Goal: Transaction & Acquisition: Book appointment/travel/reservation

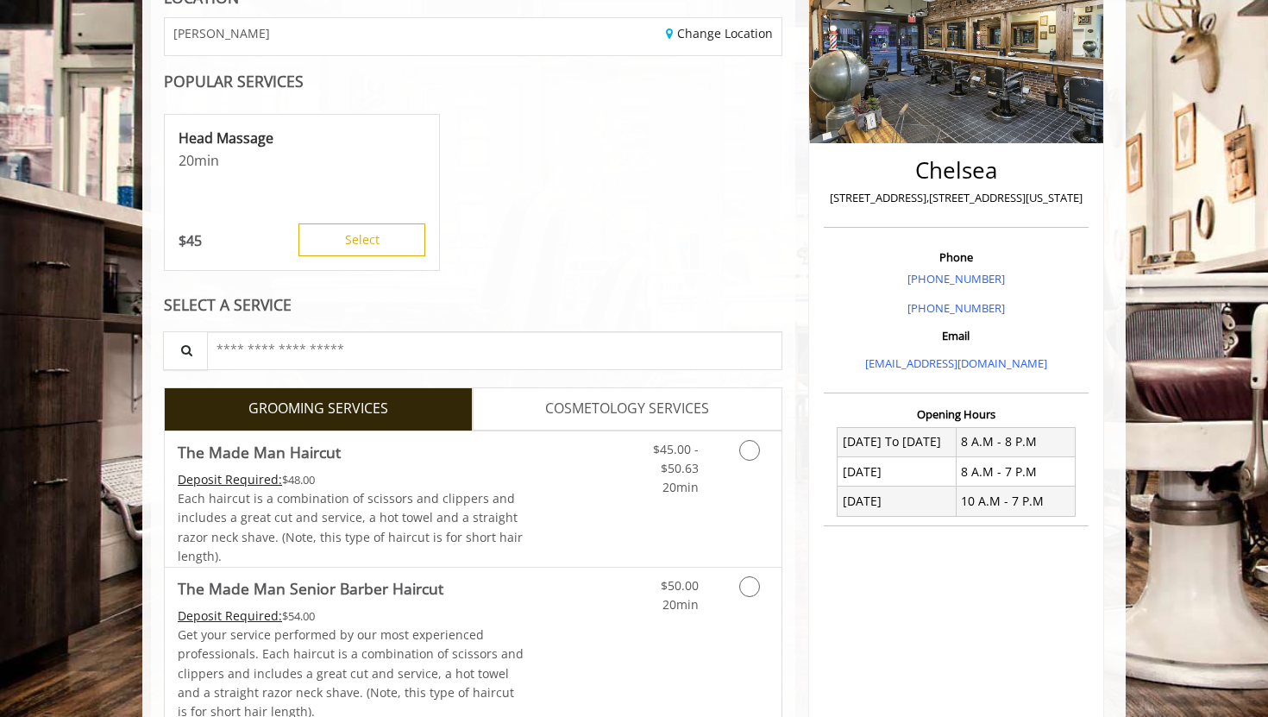
scroll to position [279, 0]
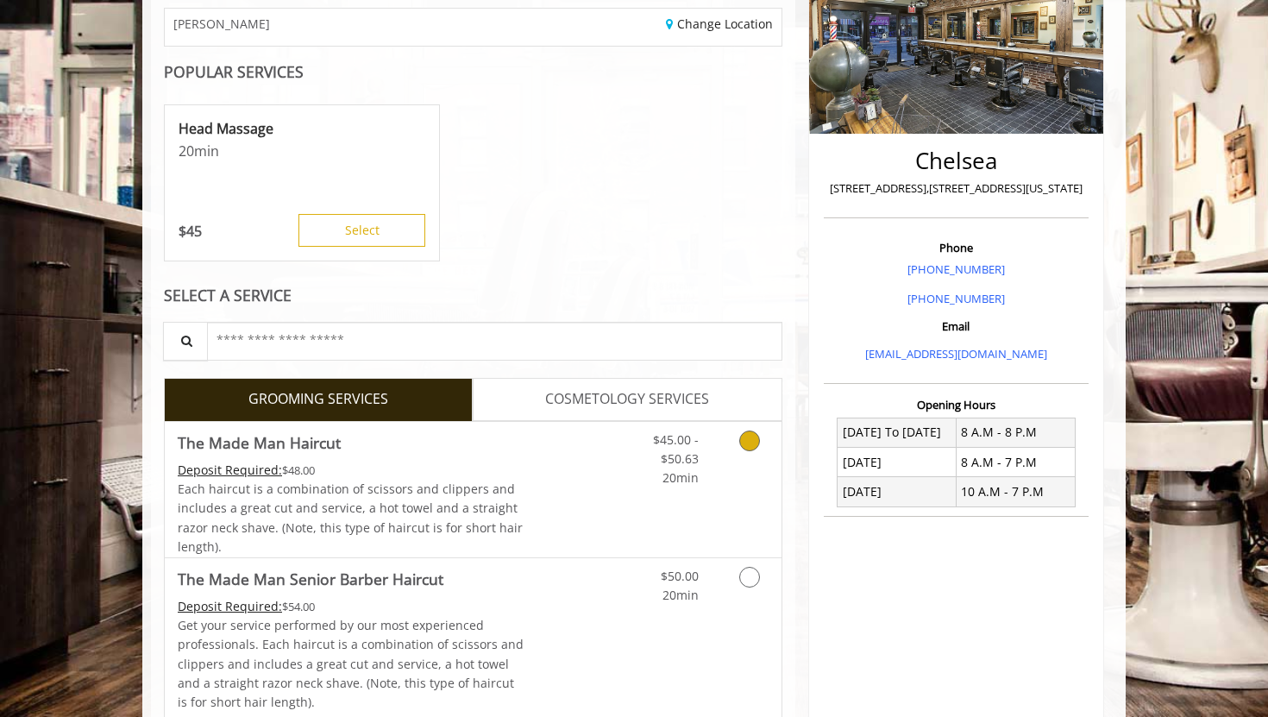
click at [739, 460] on link "Grooming services" at bounding box center [747, 455] width 44 height 66
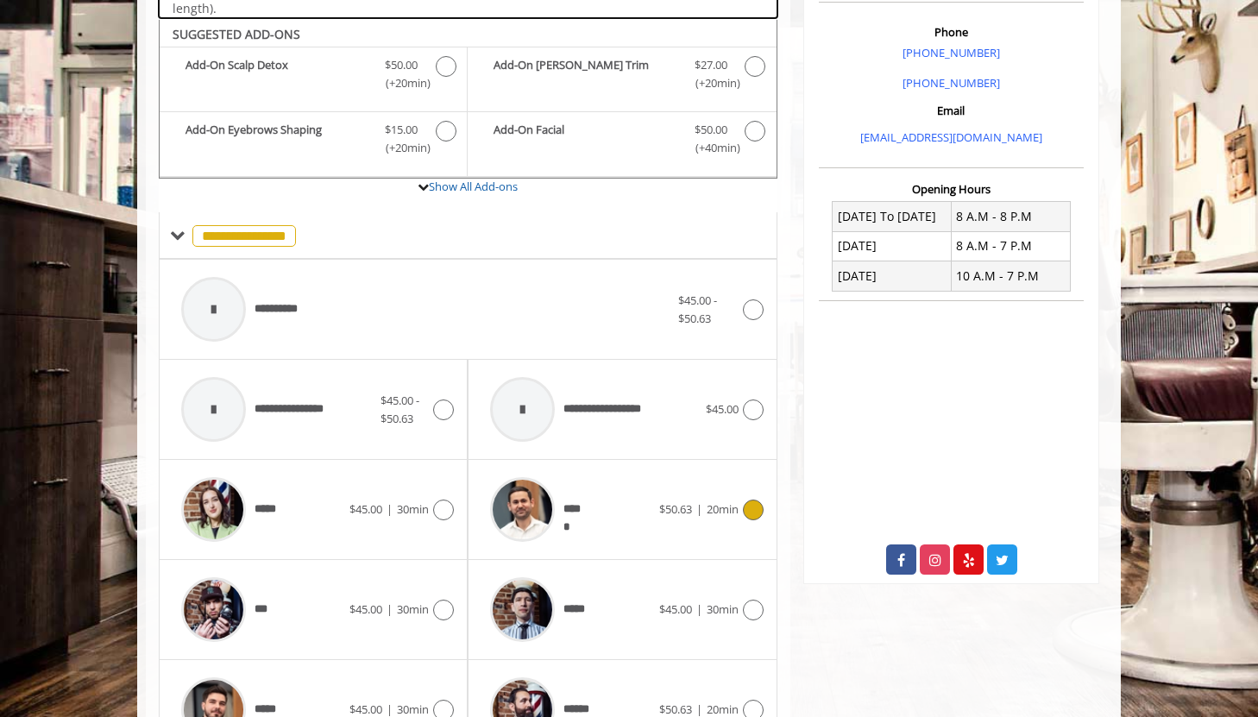
scroll to position [512, 0]
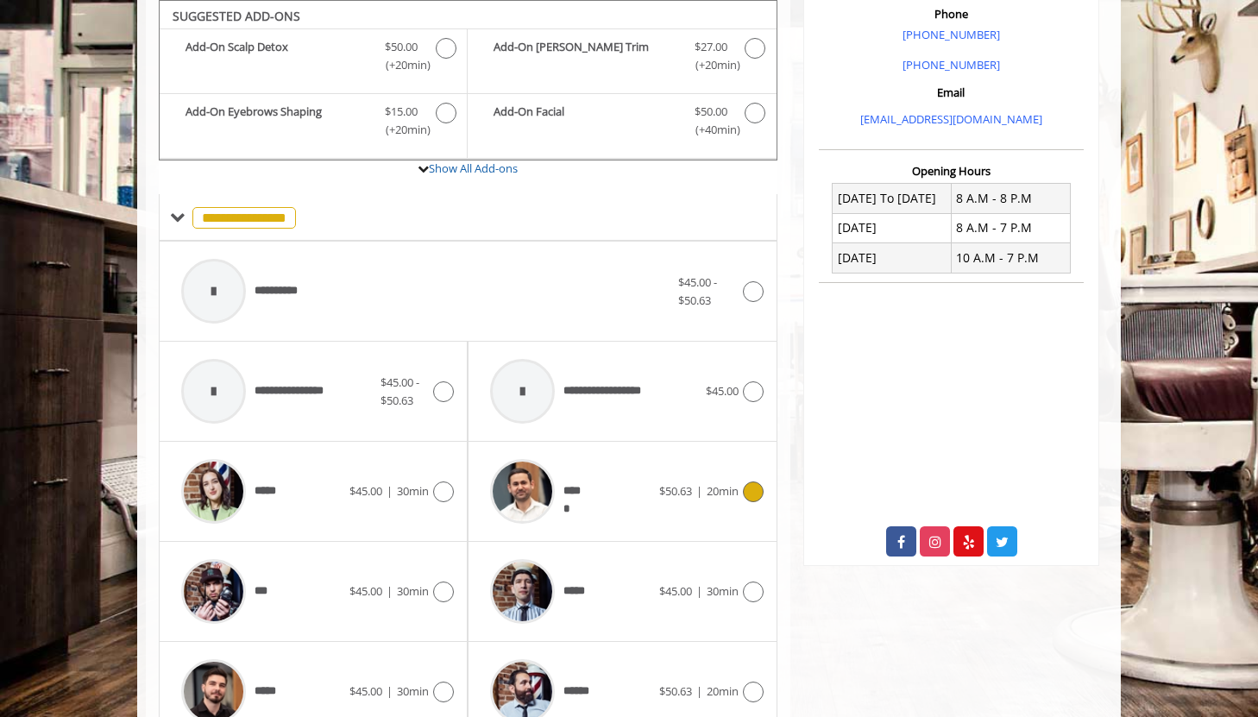
click at [754, 497] on icon at bounding box center [753, 491] width 21 height 21
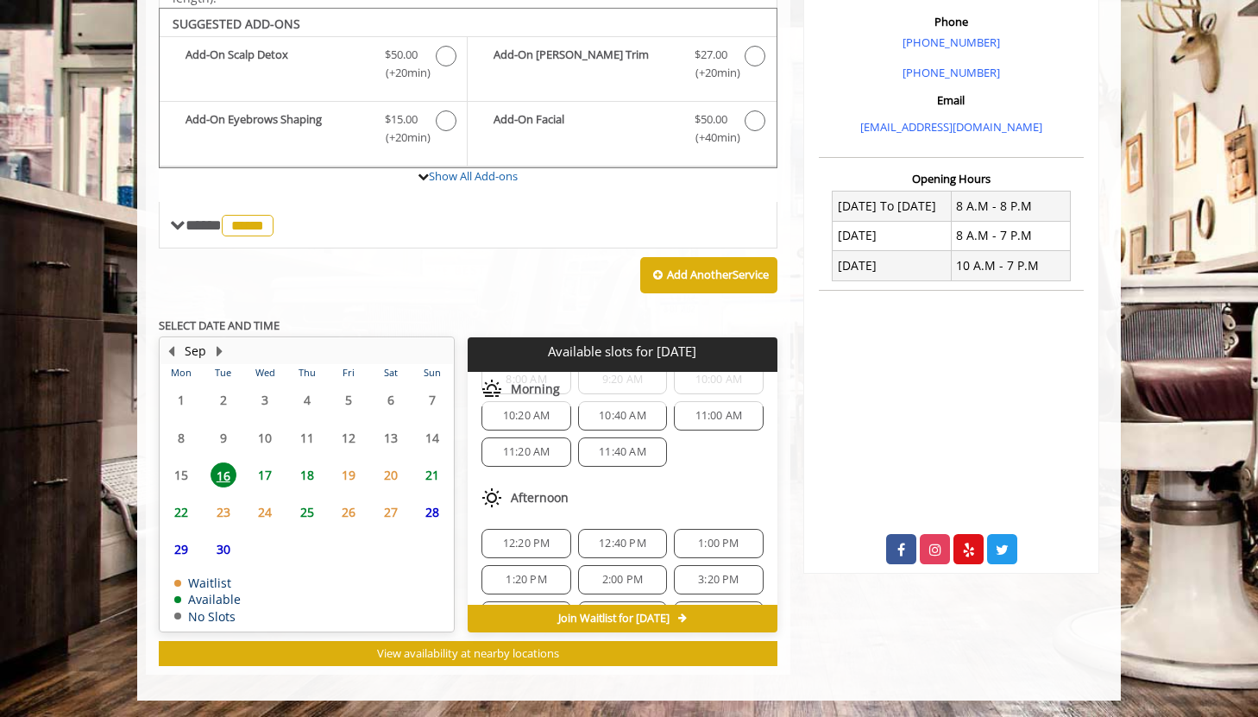
scroll to position [0, 0]
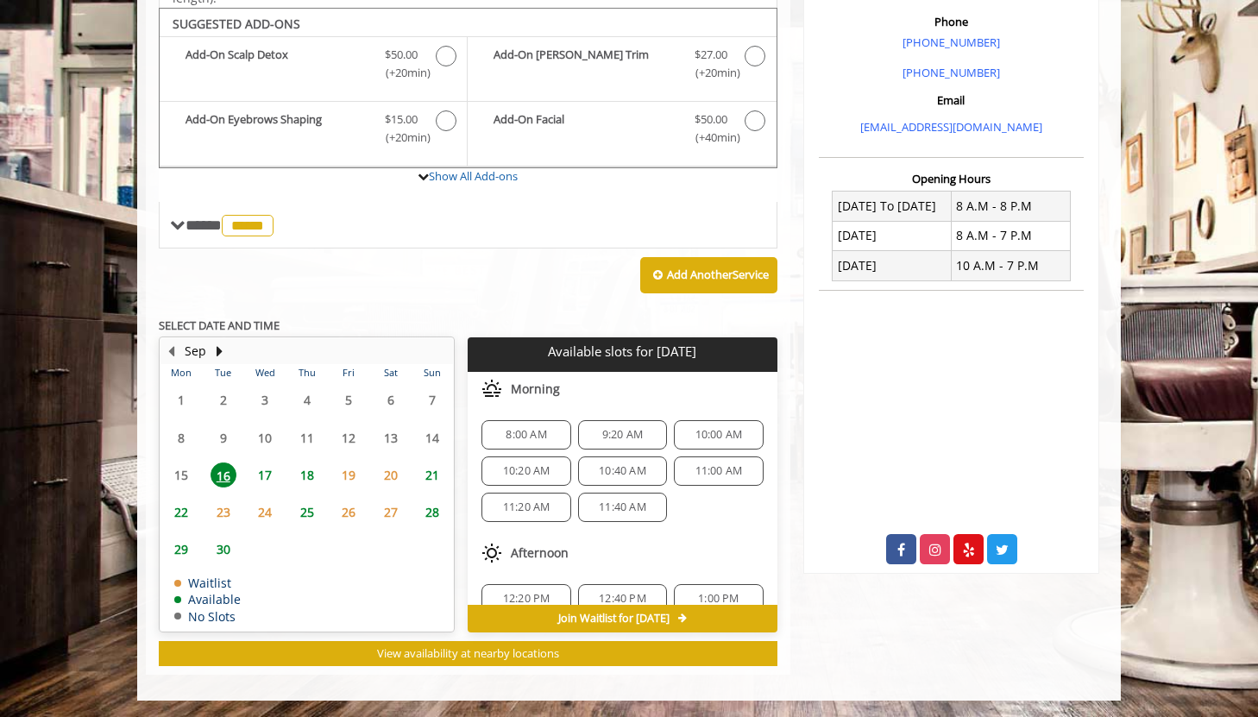
click at [713, 475] on span "11:00 AM" at bounding box center [718, 471] width 47 height 14
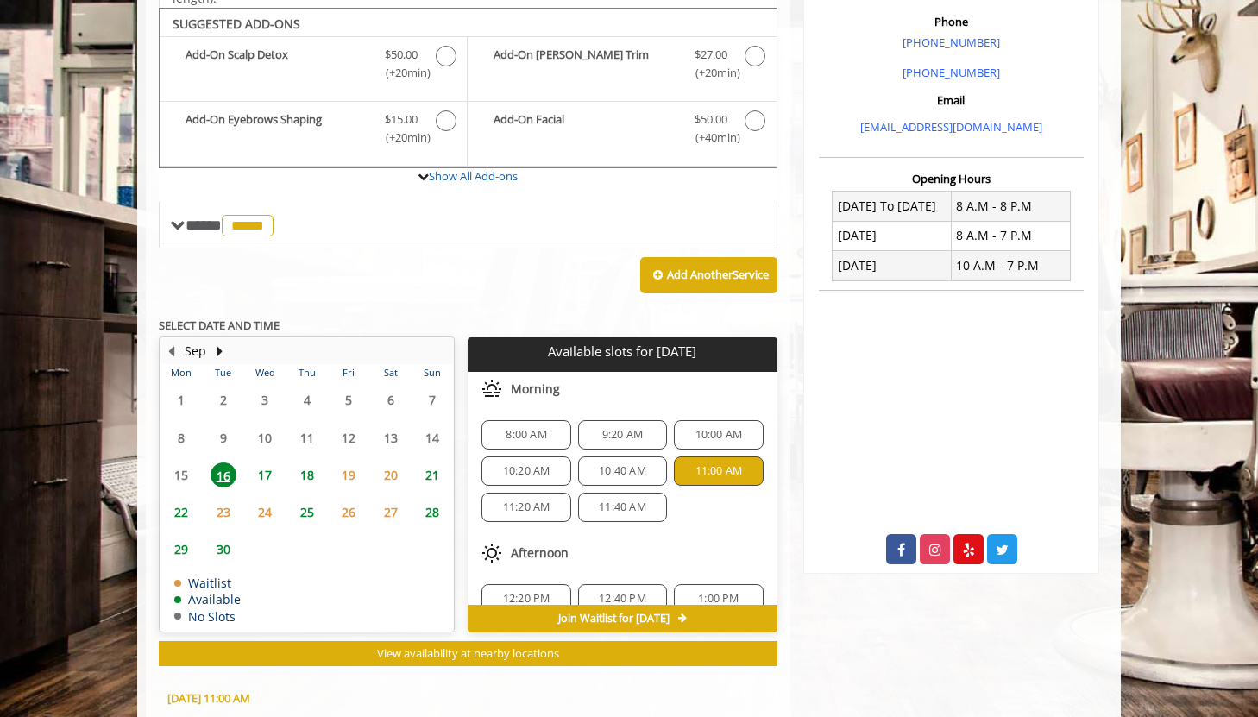
scroll to position [816, 0]
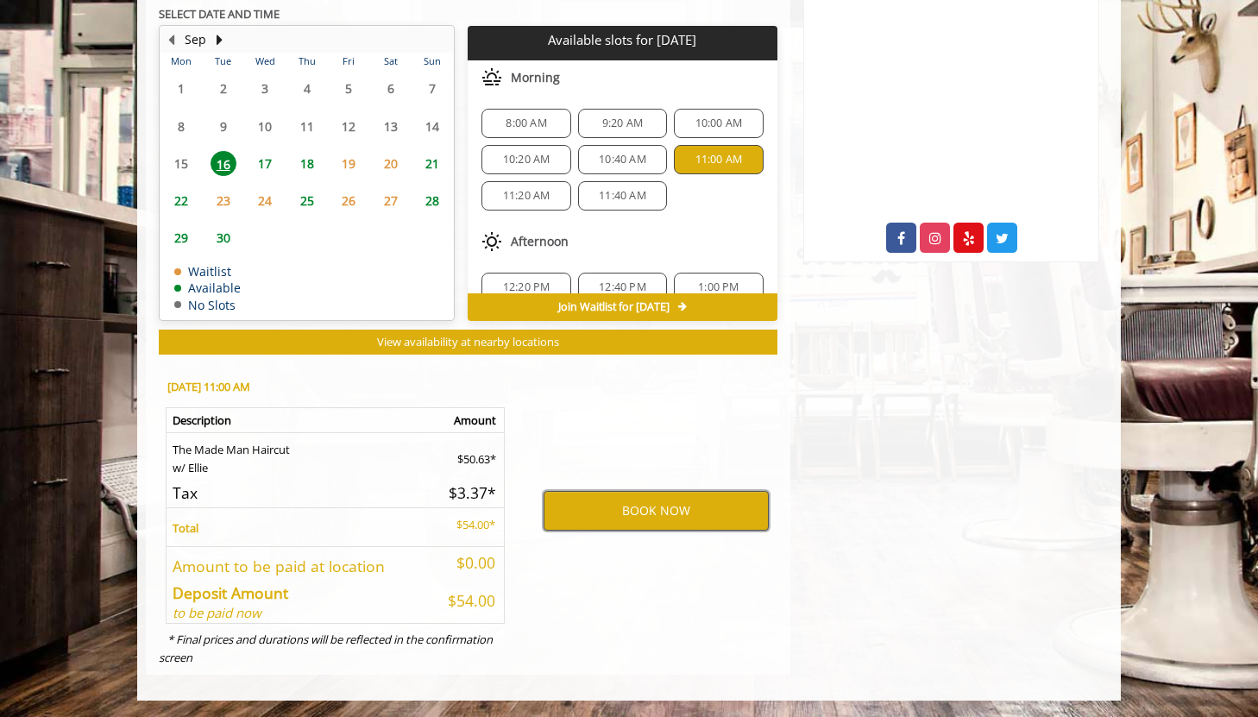
click at [618, 516] on button "BOOK NOW" at bounding box center [655, 511] width 225 height 40
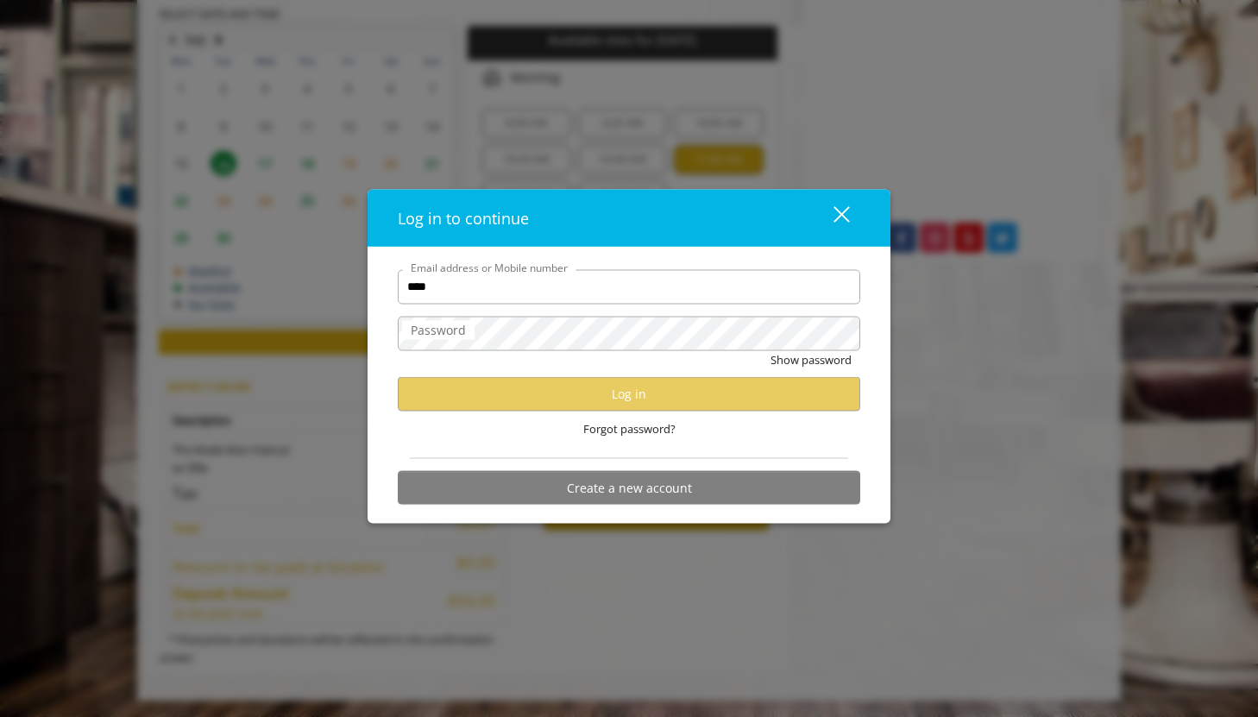
type input "**********"
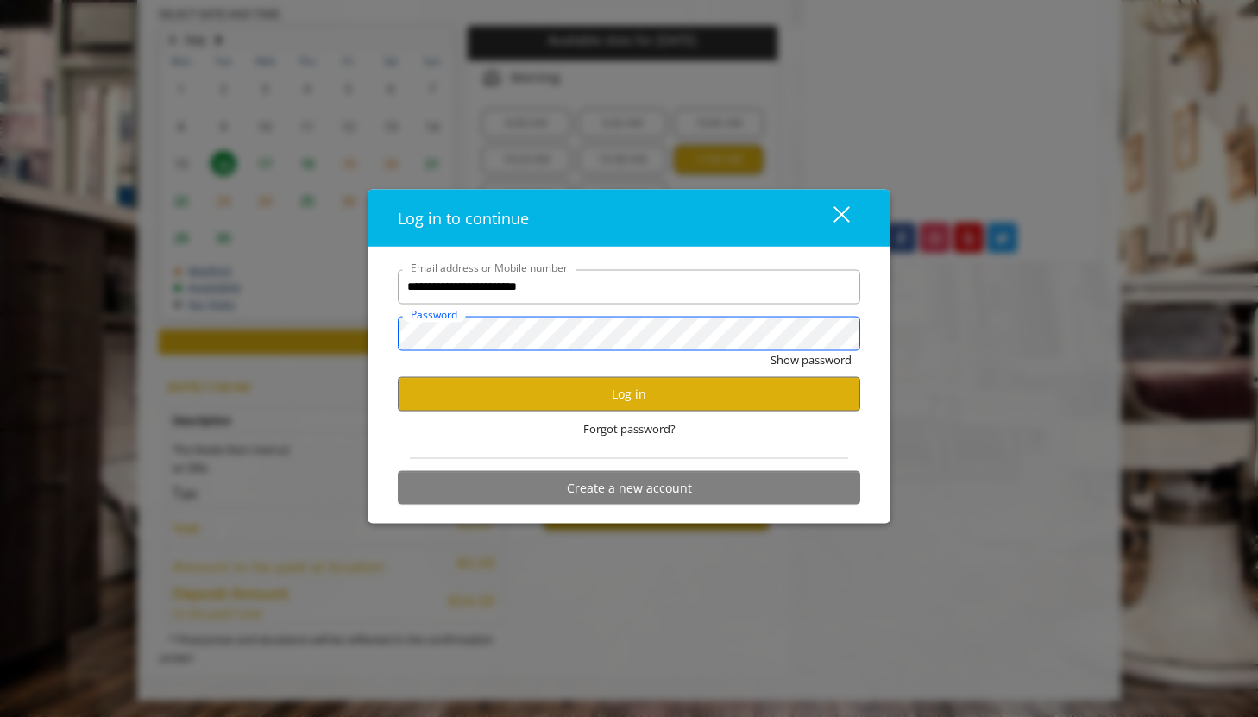
click at [770, 350] on button "Show password" at bounding box center [810, 359] width 81 height 18
click at [624, 386] on button "Log in" at bounding box center [629, 394] width 462 height 34
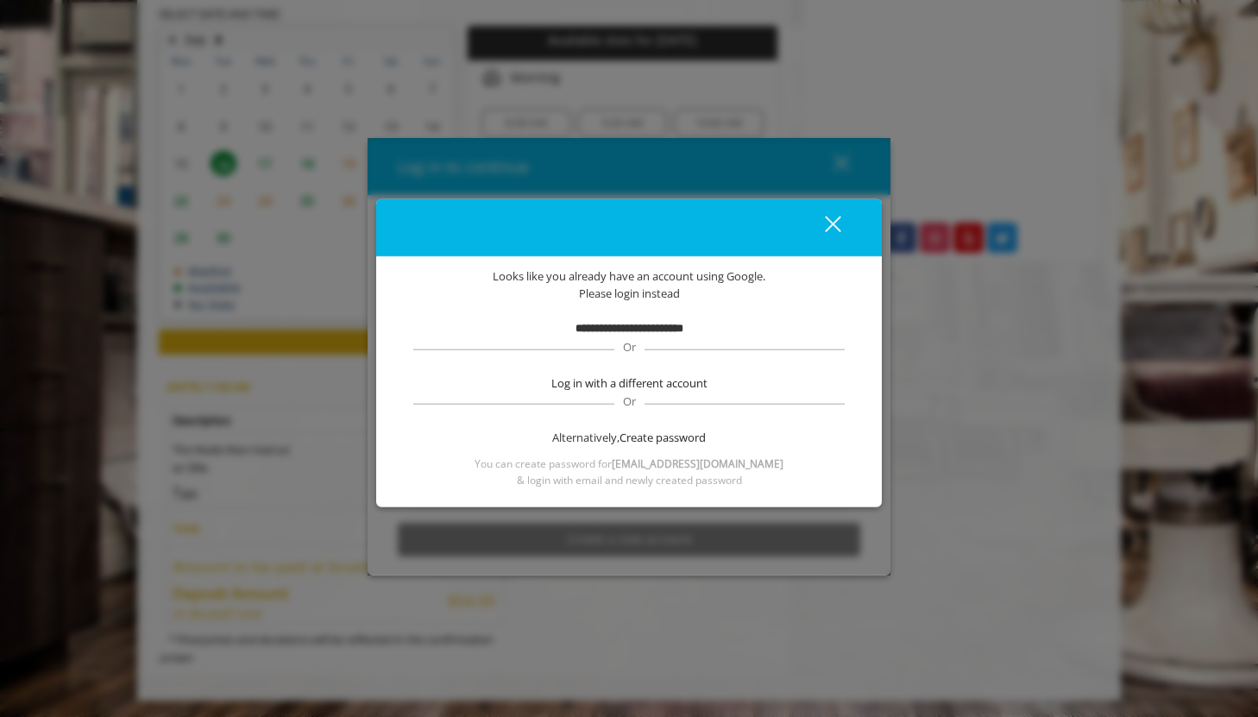
click at [658, 334] on b "**********" at bounding box center [629, 328] width 108 height 11
click at [661, 329] on b "**********" at bounding box center [629, 328] width 108 height 11
click at [662, 324] on b "**********" at bounding box center [629, 328] width 108 height 11
click at [662, 327] on b "**********" at bounding box center [629, 328] width 108 height 11
click at [827, 215] on div "close" at bounding box center [822, 228] width 35 height 26
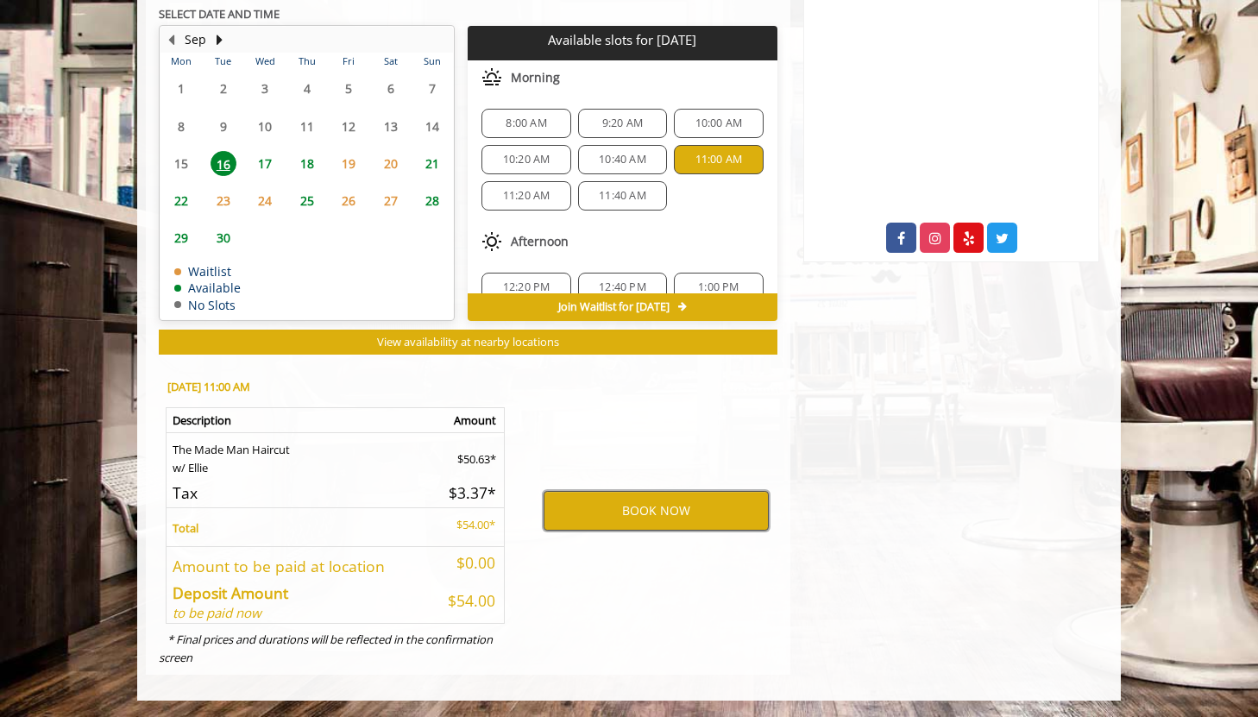
click at [605, 492] on button "BOOK NOW" at bounding box center [655, 511] width 225 height 40
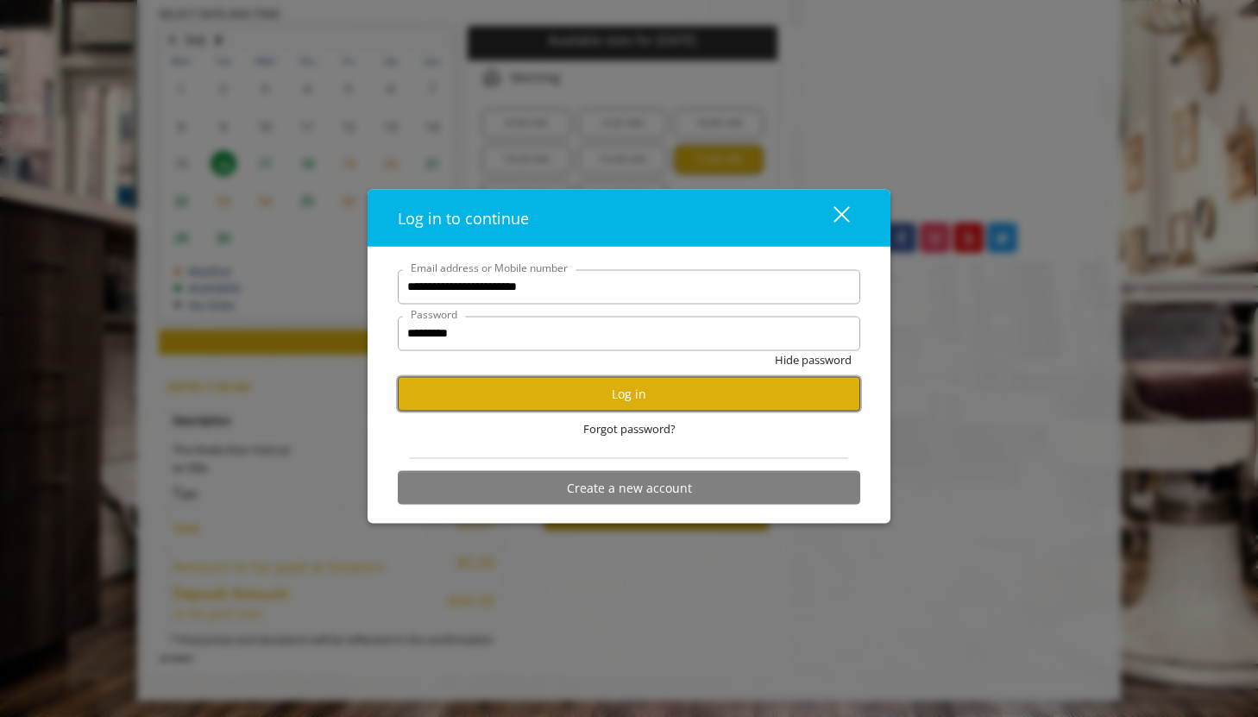
click at [797, 391] on button "Log in" at bounding box center [629, 394] width 462 height 34
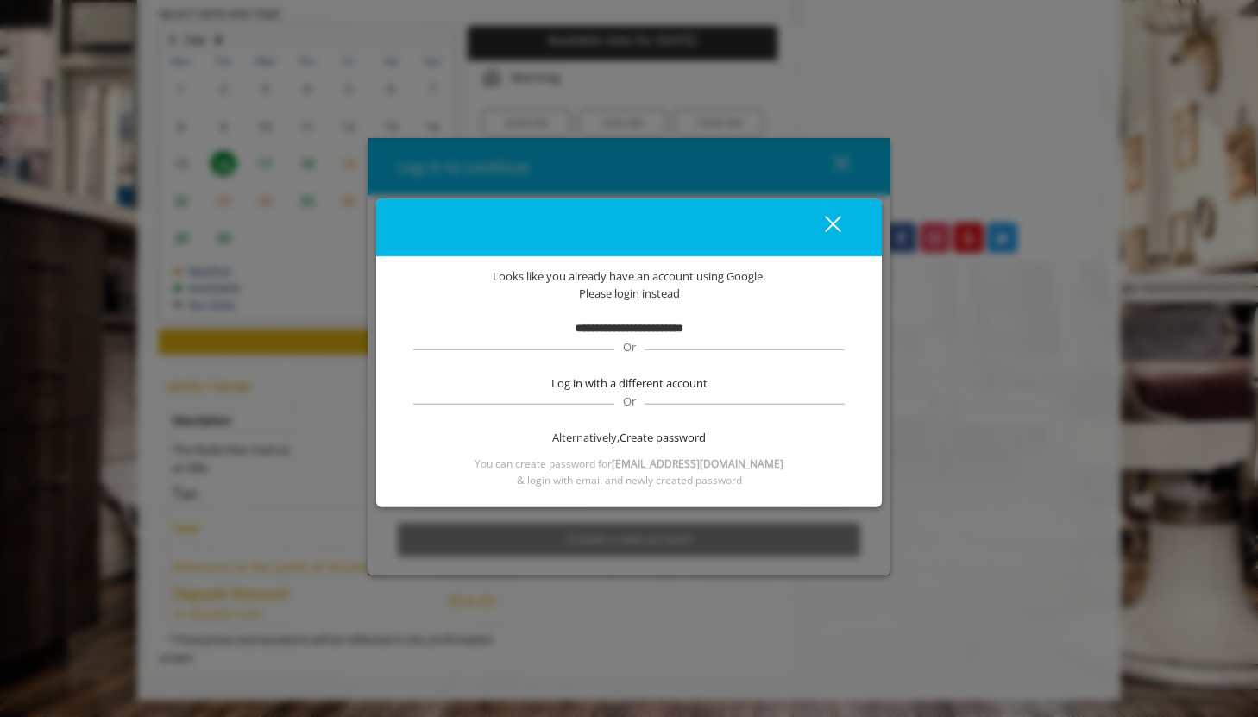
click at [837, 211] on button "close" at bounding box center [822, 227] width 59 height 35
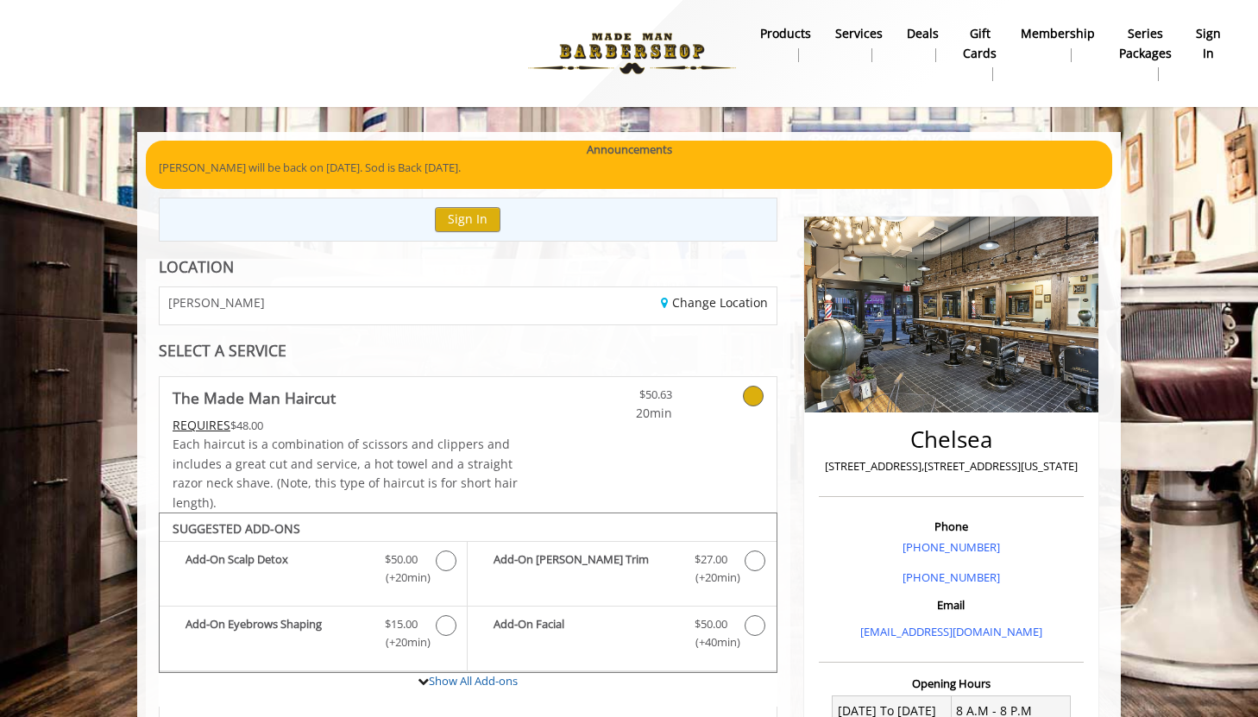
click at [1211, 47] on b "sign in" at bounding box center [1207, 43] width 25 height 39
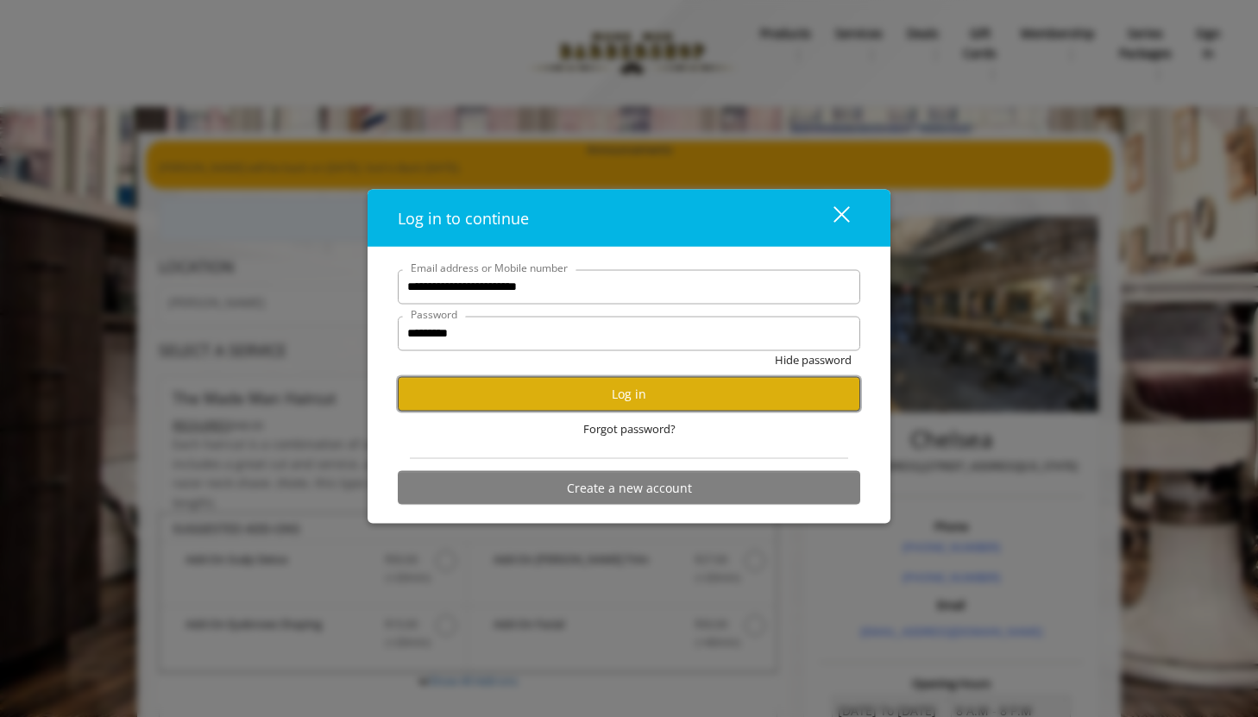
click at [728, 390] on button "Log in" at bounding box center [629, 394] width 462 height 34
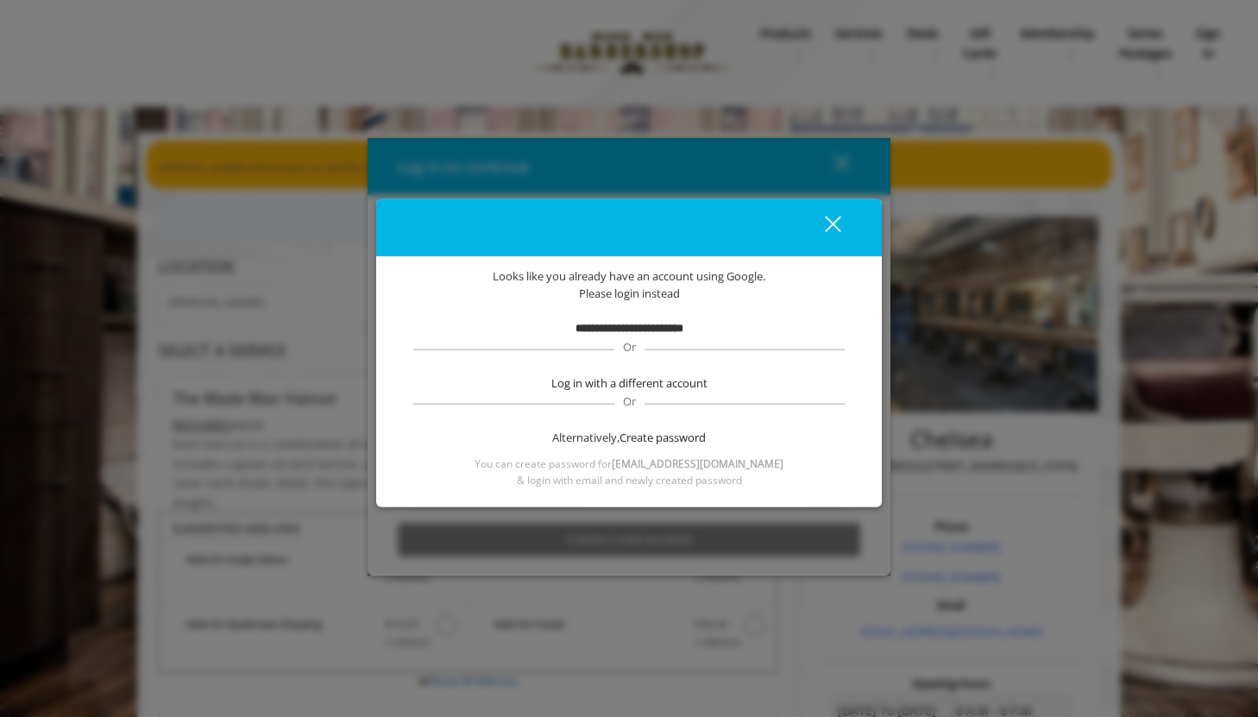
click at [837, 211] on button "close" at bounding box center [822, 227] width 59 height 35
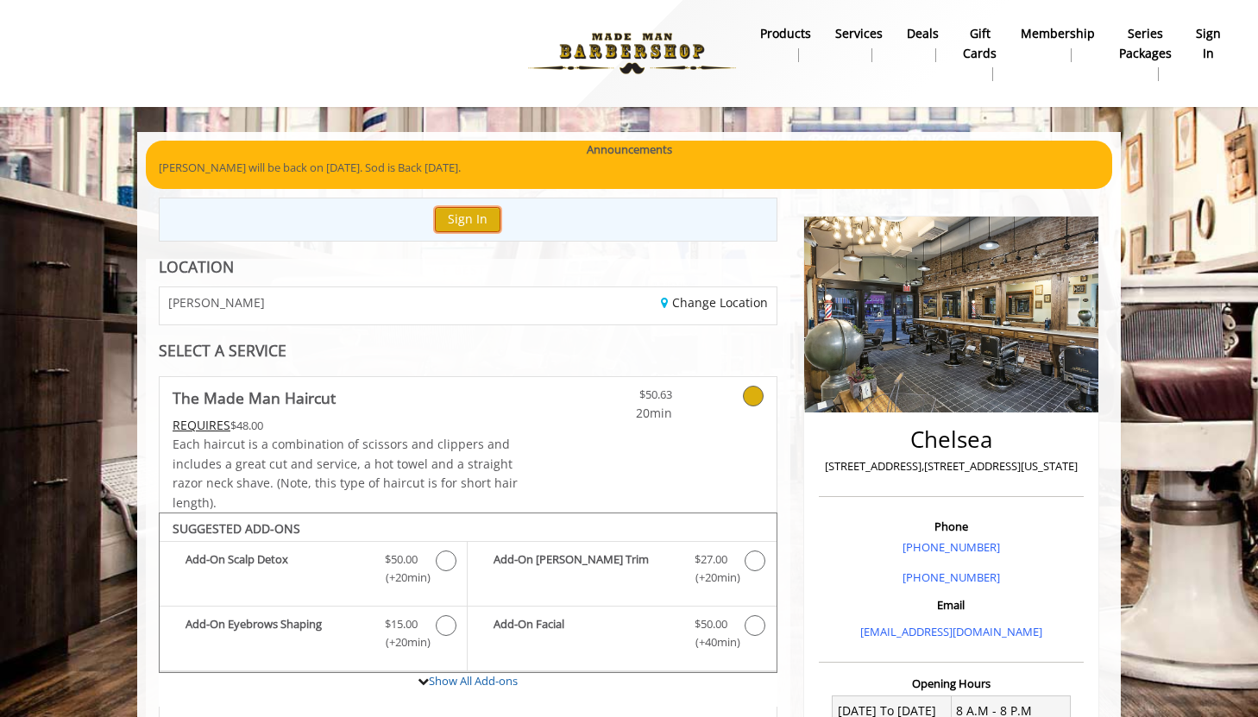
click at [450, 223] on button "Sign In" at bounding box center [468, 219] width 66 height 25
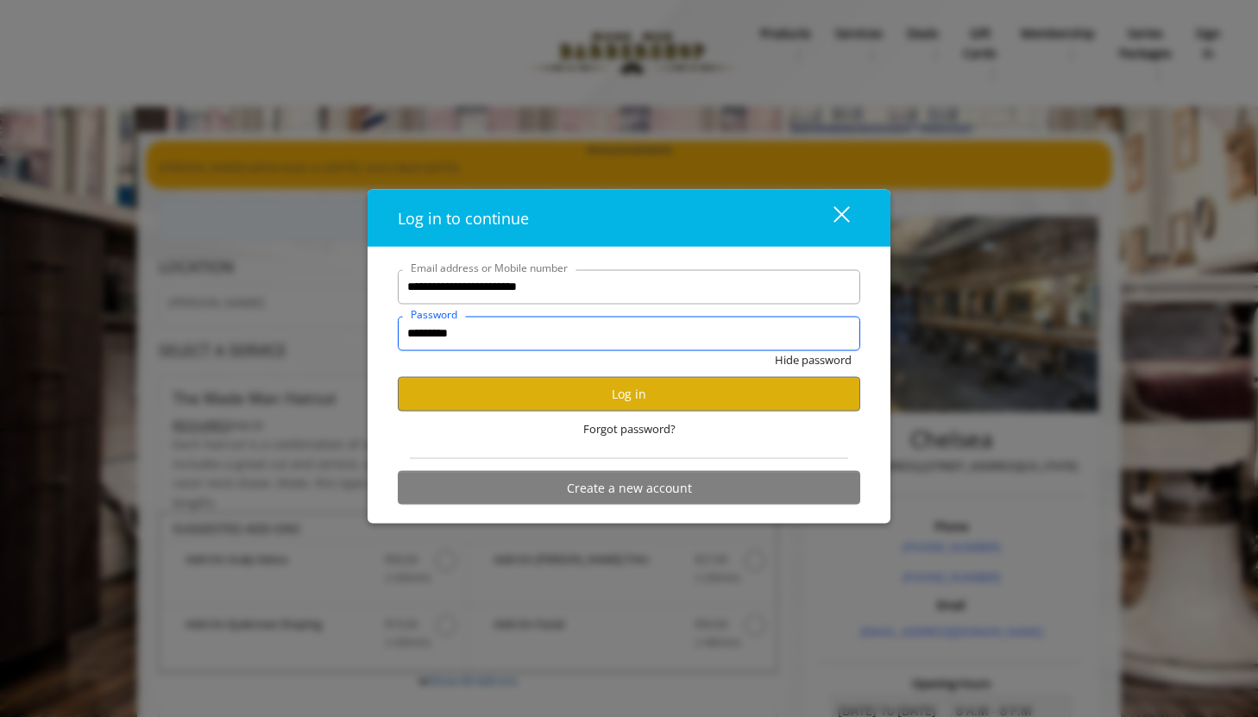
click at [494, 336] on input "*********" at bounding box center [629, 333] width 462 height 35
type input "**********"
click at [775, 350] on button "Hide password" at bounding box center [813, 359] width 77 height 18
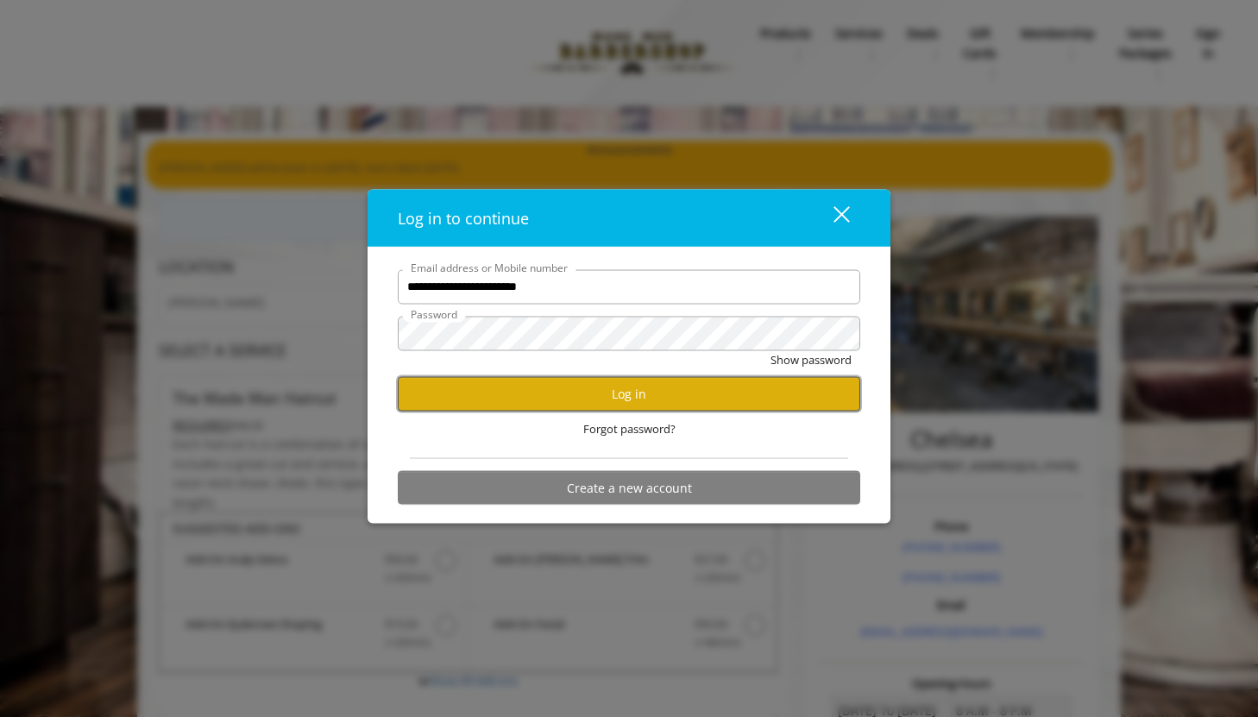
click at [550, 396] on button "Log in" at bounding box center [629, 394] width 462 height 34
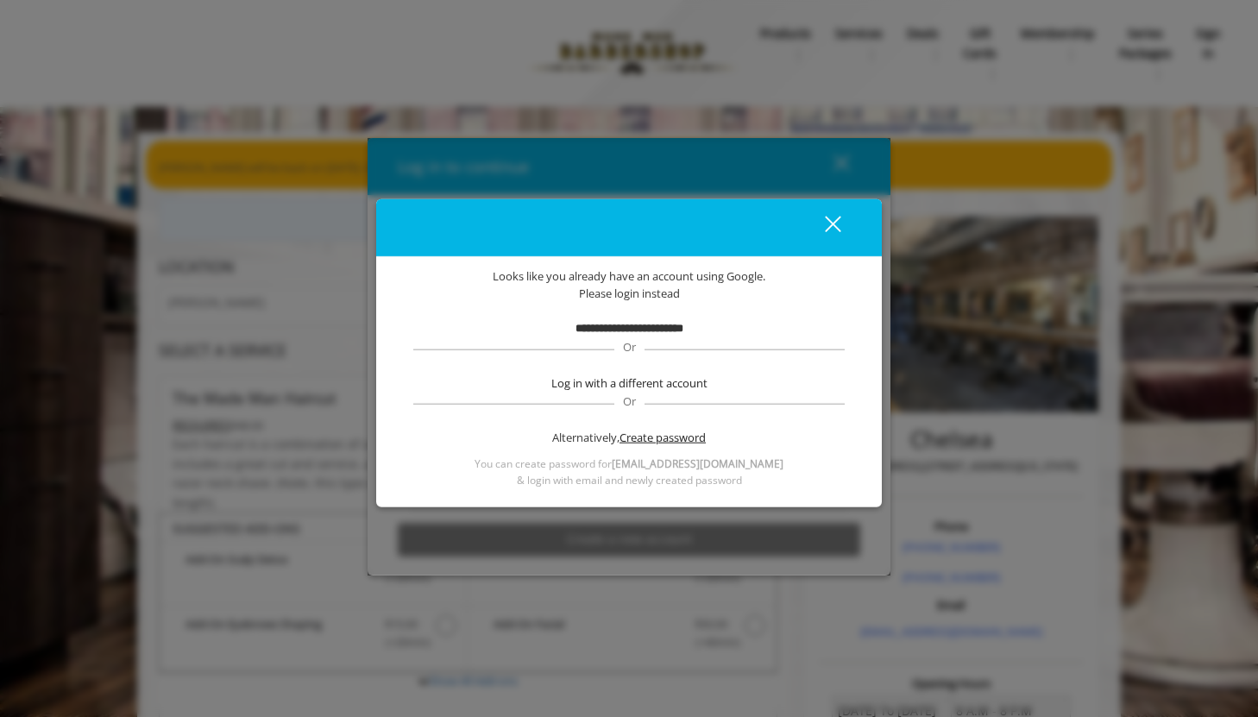
click at [677, 433] on span "Create password" at bounding box center [662, 437] width 86 height 18
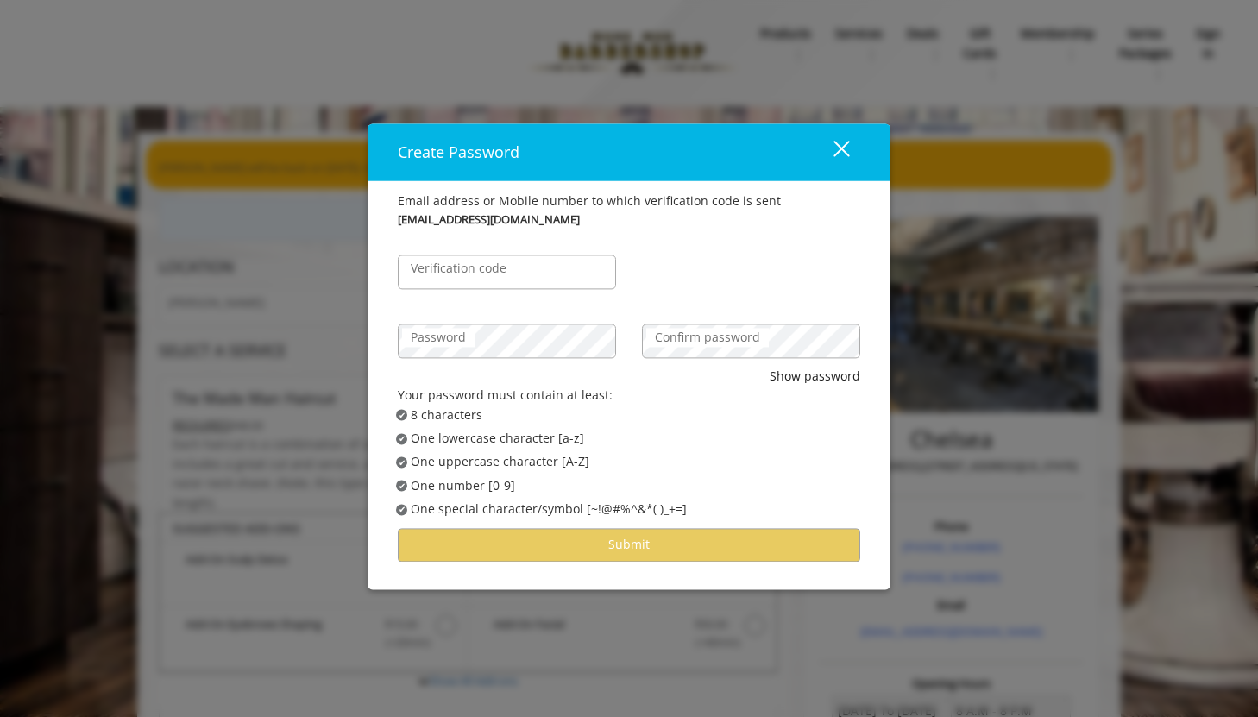
click at [515, 242] on div "Verification code" at bounding box center [507, 263] width 244 height 69
click at [515, 260] on input "Verification code" at bounding box center [507, 271] width 218 height 35
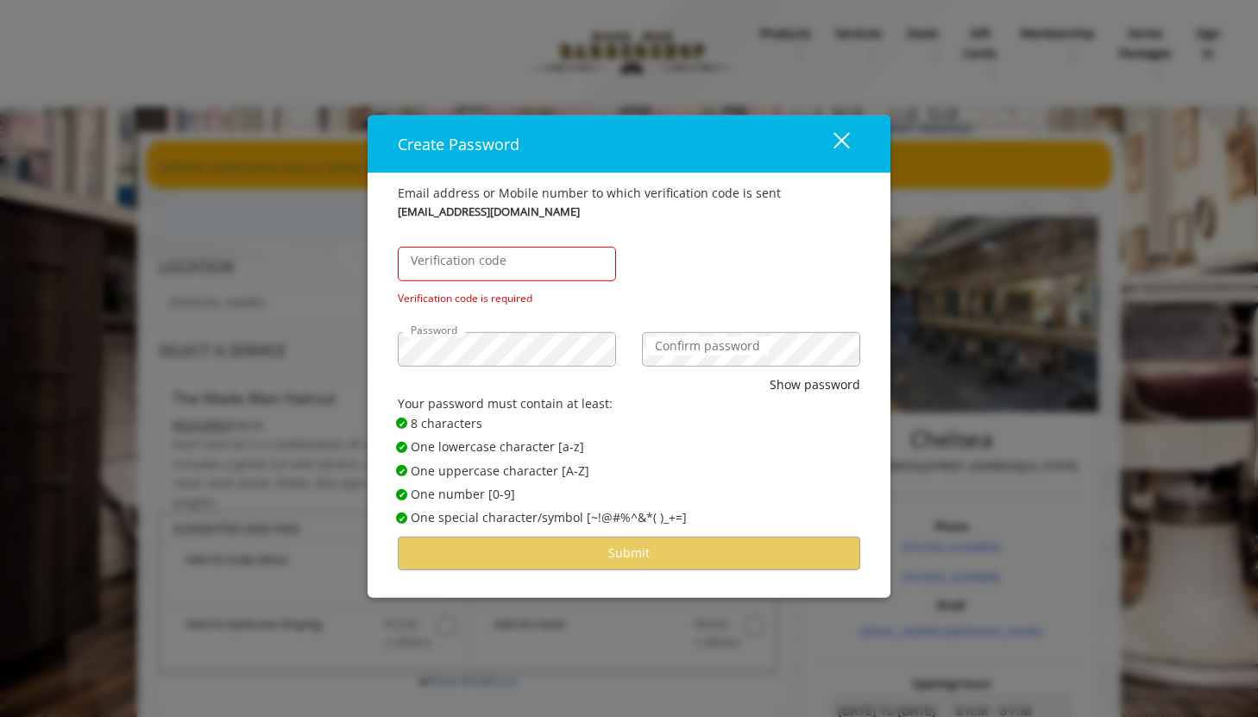
click at [741, 336] on label "Confirm password" at bounding box center [707, 345] width 122 height 19
click at [486, 240] on div "Verification code Verification code is required" at bounding box center [507, 263] width 244 height 85
click at [467, 255] on label "Verification code" at bounding box center [458, 260] width 113 height 19
click at [467, 255] on input "Verification code" at bounding box center [507, 264] width 218 height 35
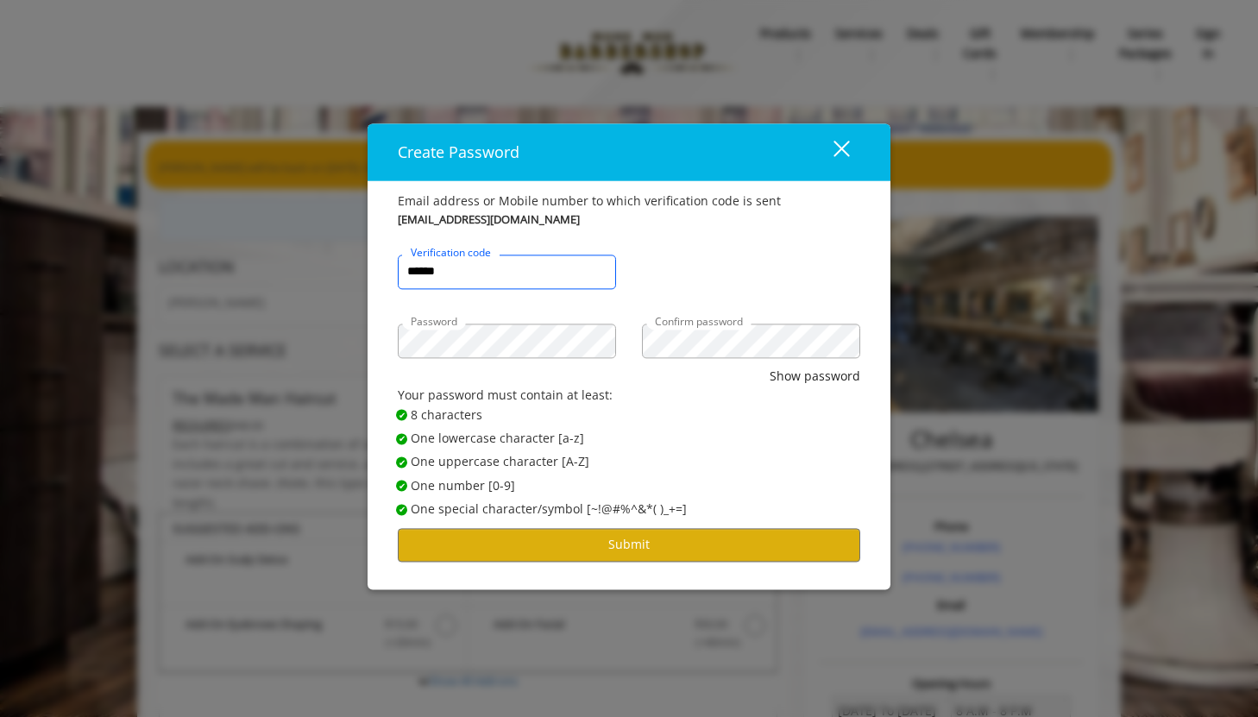
type input "******"
click at [769, 367] on button "Show password" at bounding box center [814, 376] width 91 height 19
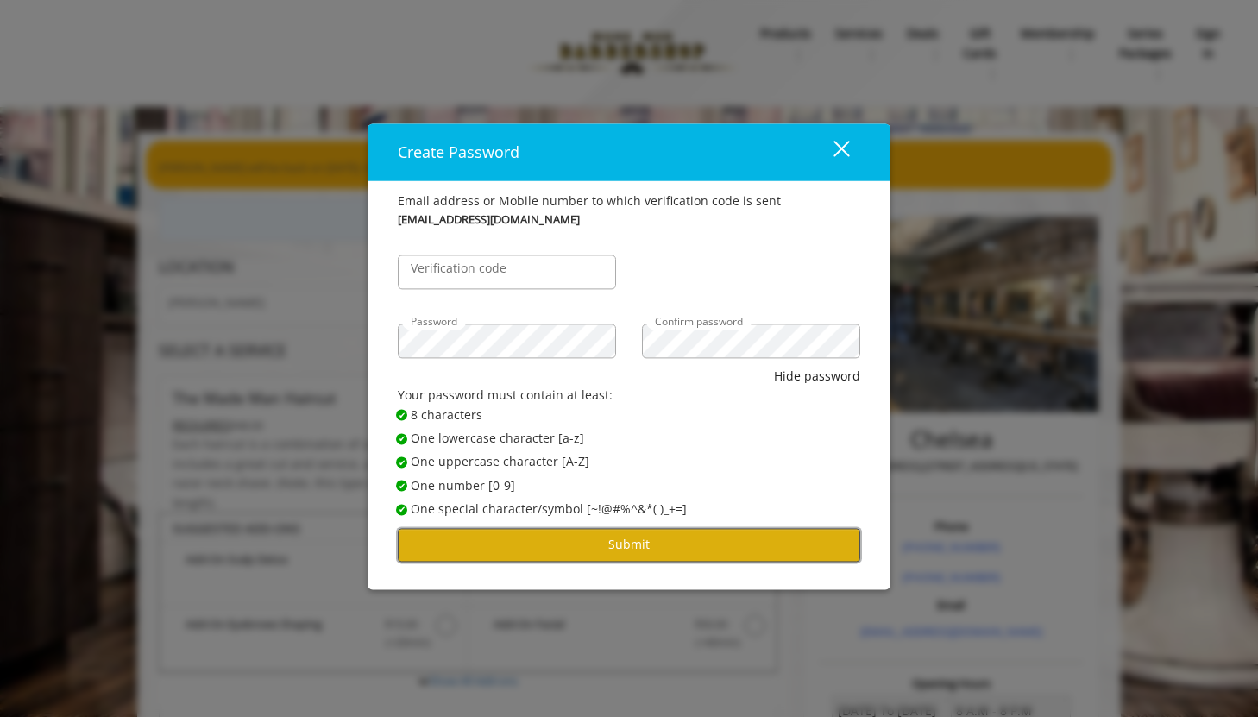
click at [562, 547] on button "Submit" at bounding box center [629, 545] width 462 height 34
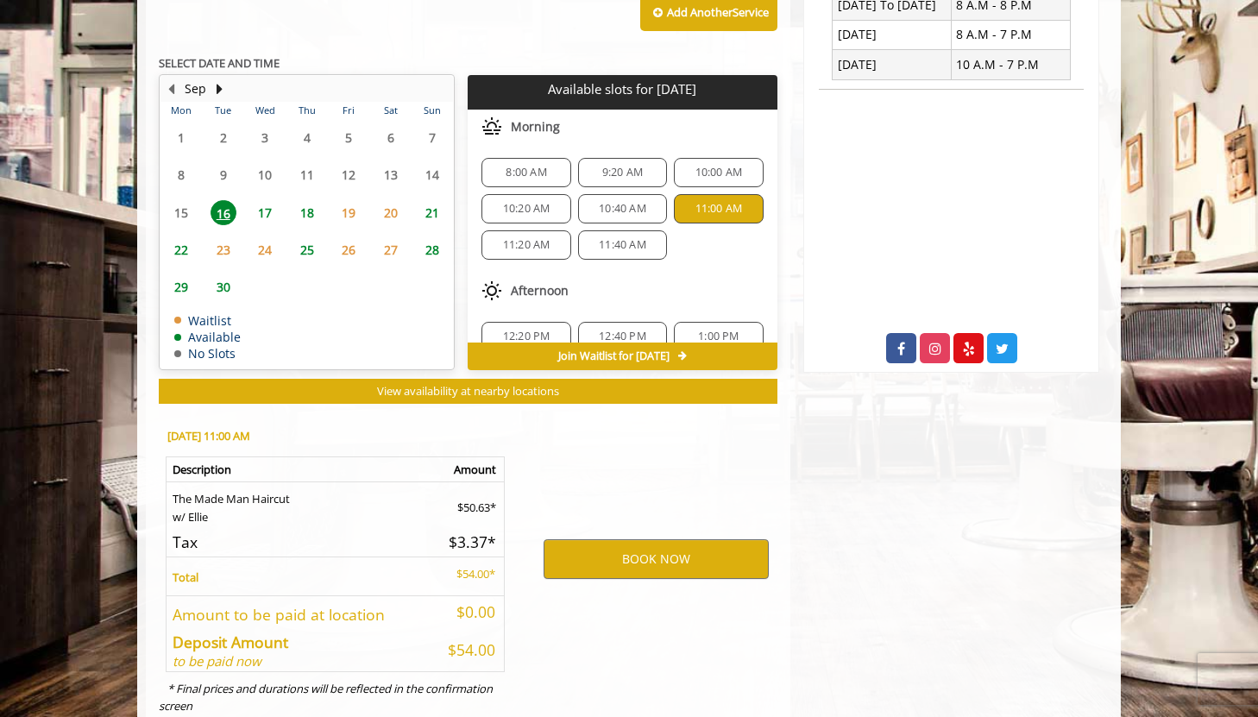
scroll to position [755, 0]
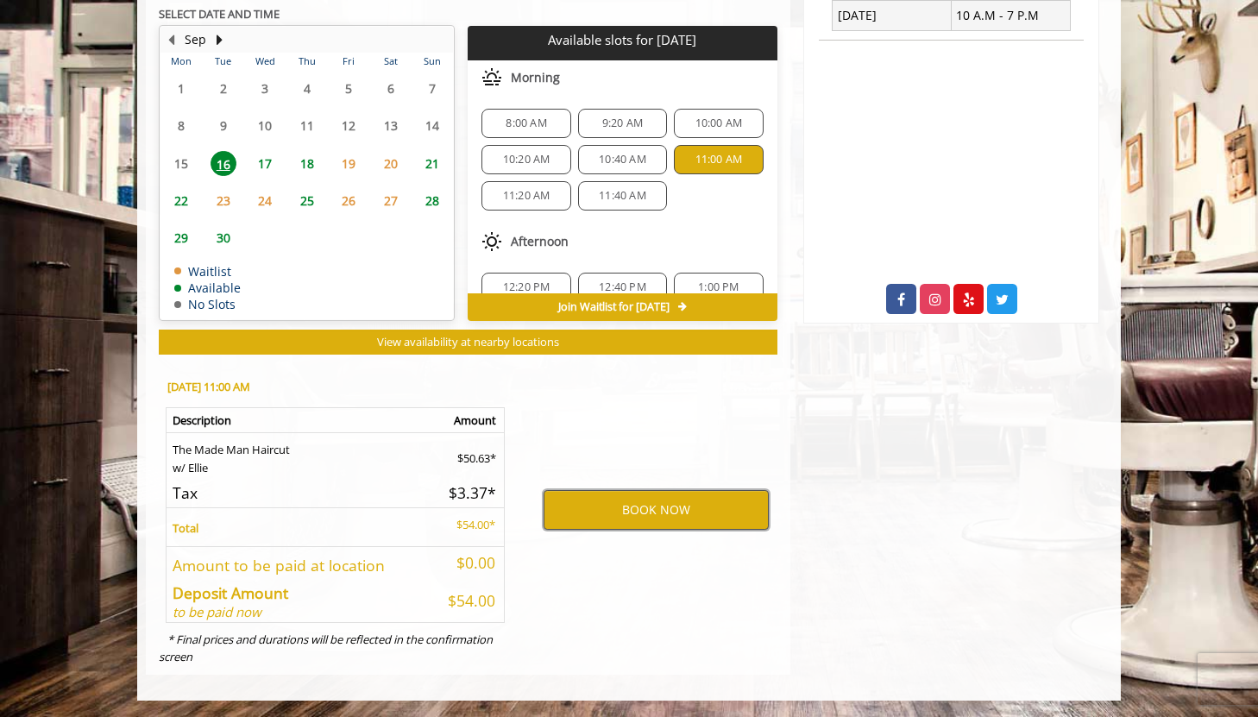
click at [615, 511] on button "BOOK NOW" at bounding box center [655, 510] width 225 height 40
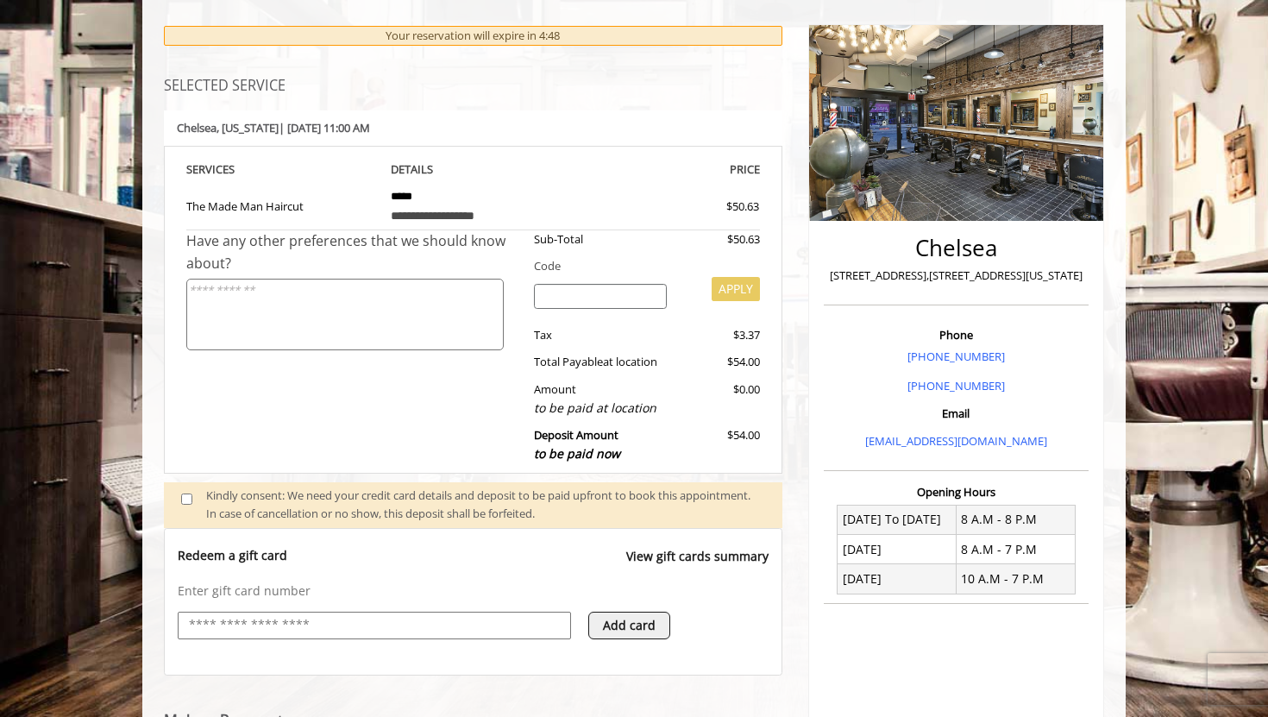
scroll to position [139, 0]
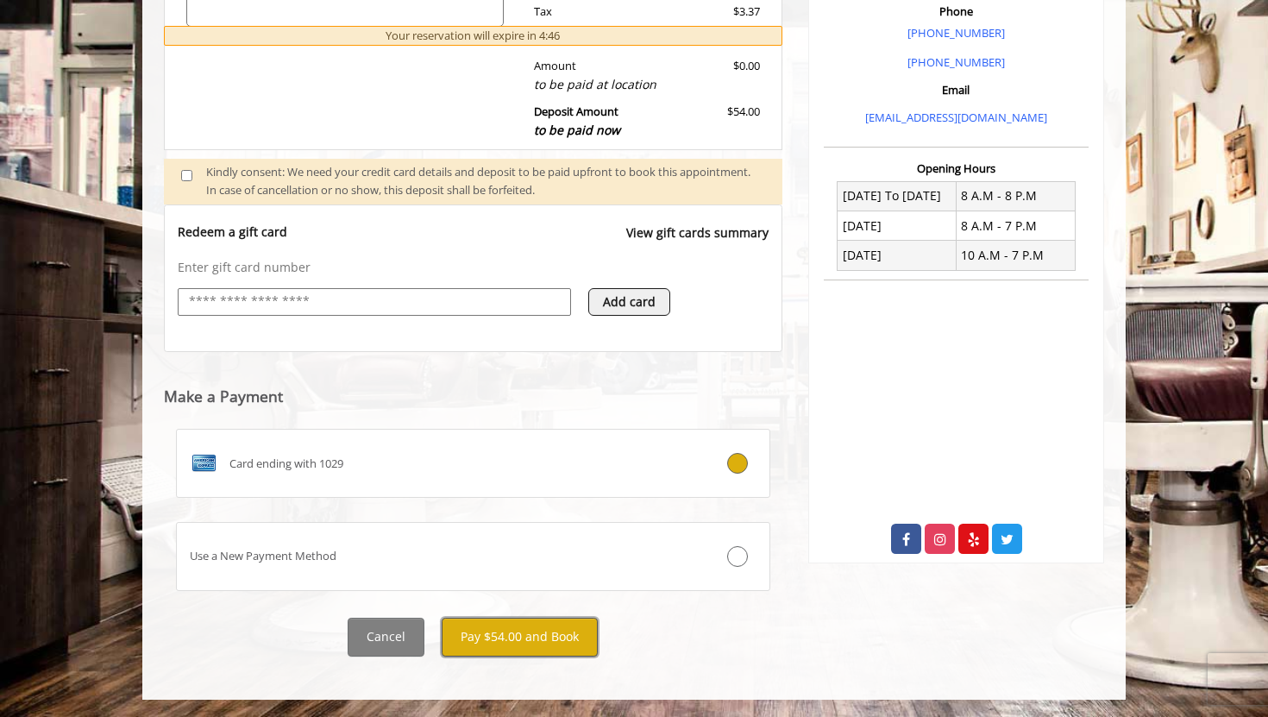
click at [548, 627] on button "Pay $54.00 and Book" at bounding box center [520, 637] width 156 height 39
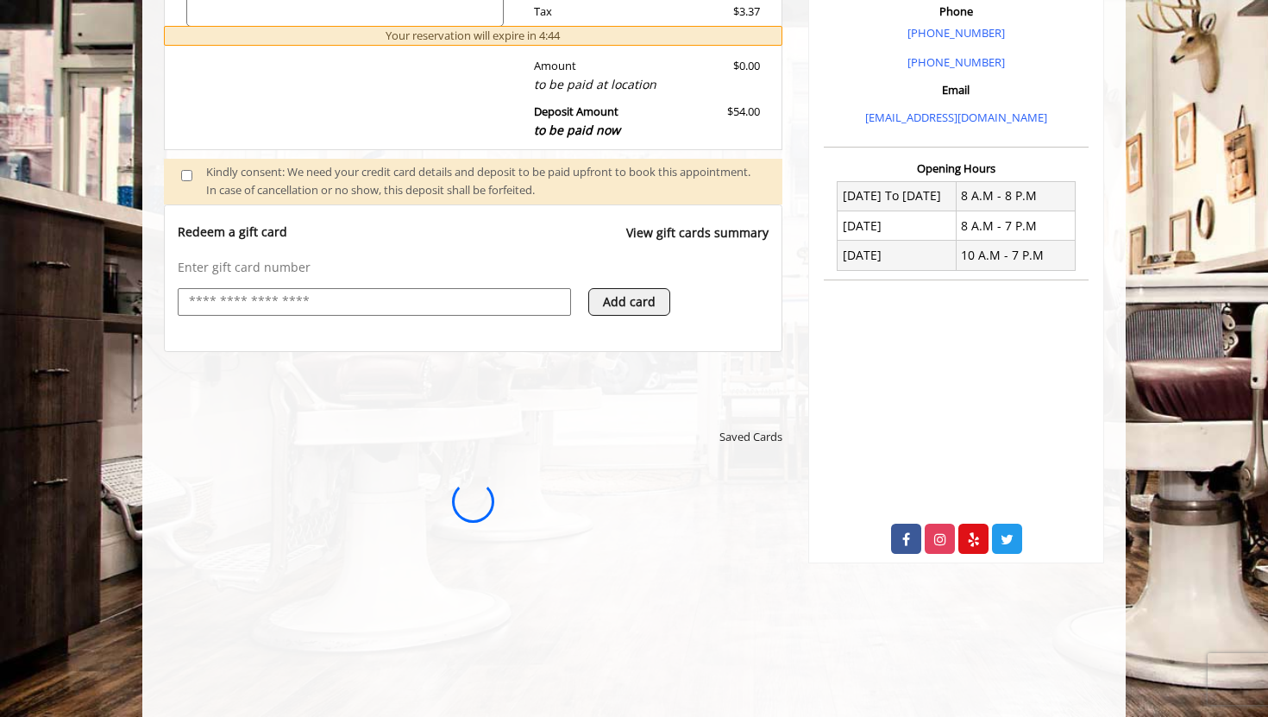
scroll to position [0, 0]
